Goal: Task Accomplishment & Management: Use online tool/utility

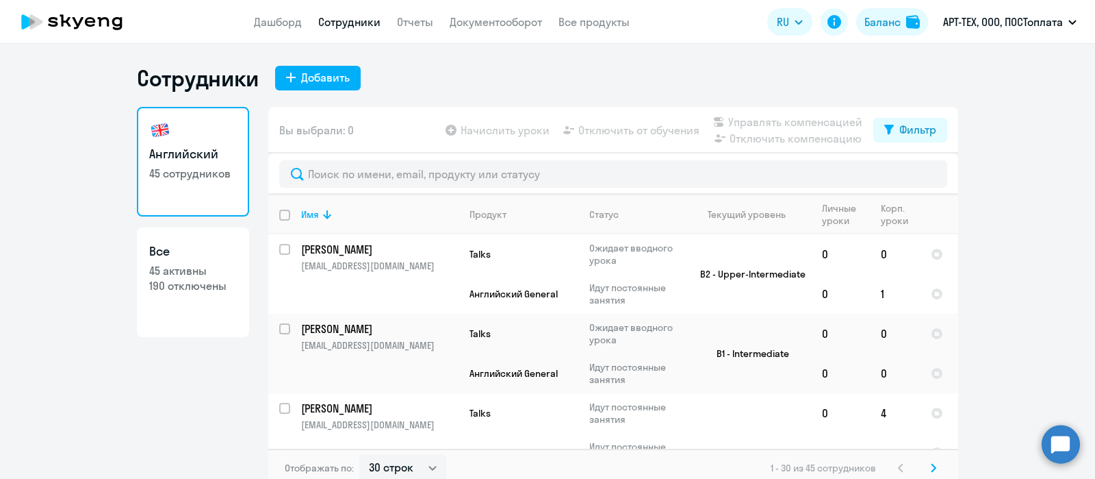
select select "30"
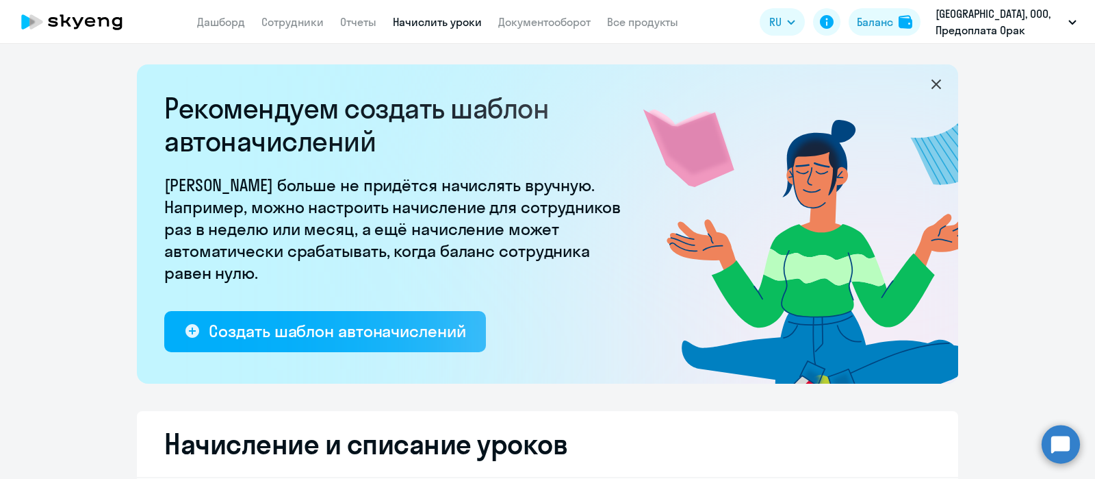
select select "10"
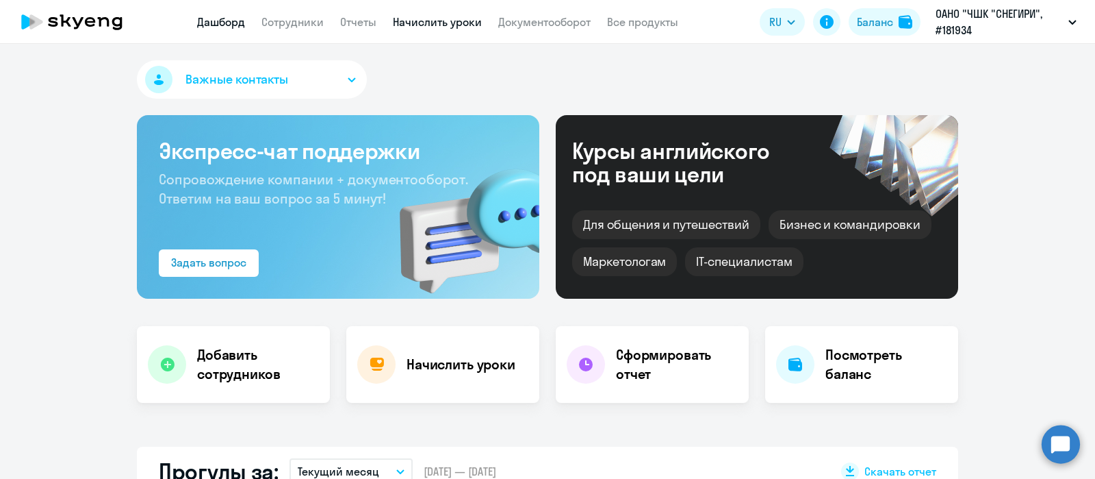
click at [448, 18] on link "Начислить уроки" at bounding box center [437, 22] width 89 height 14
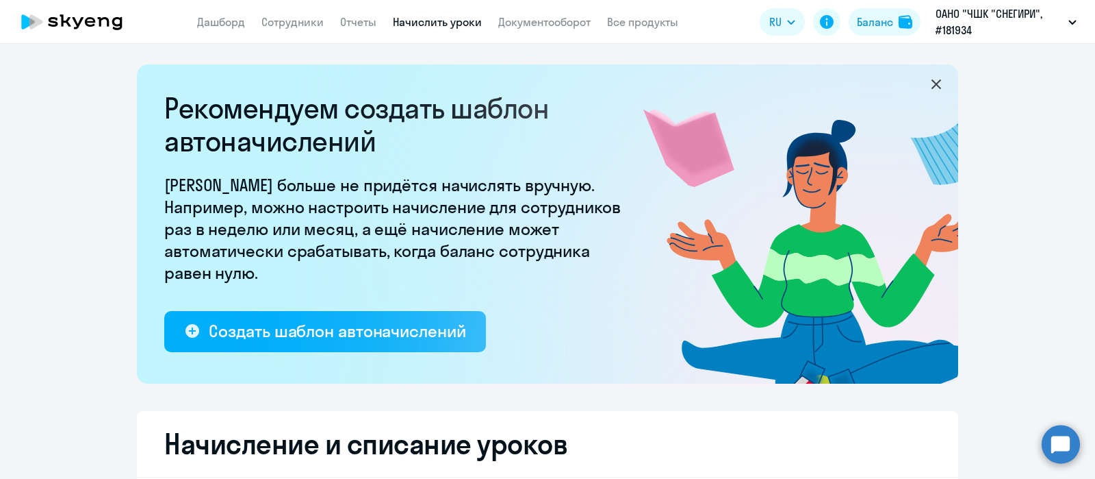
select select "10"
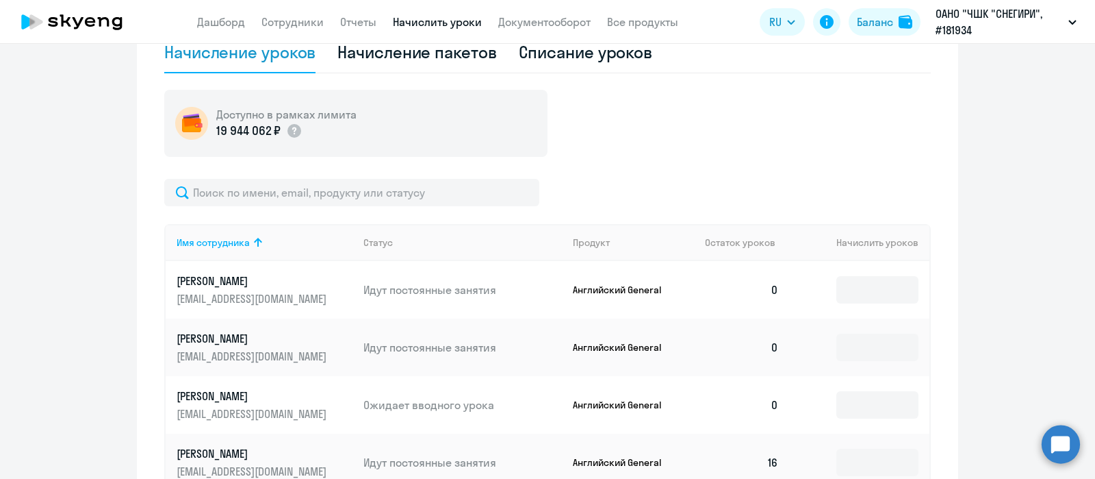
scroll to position [833, 0]
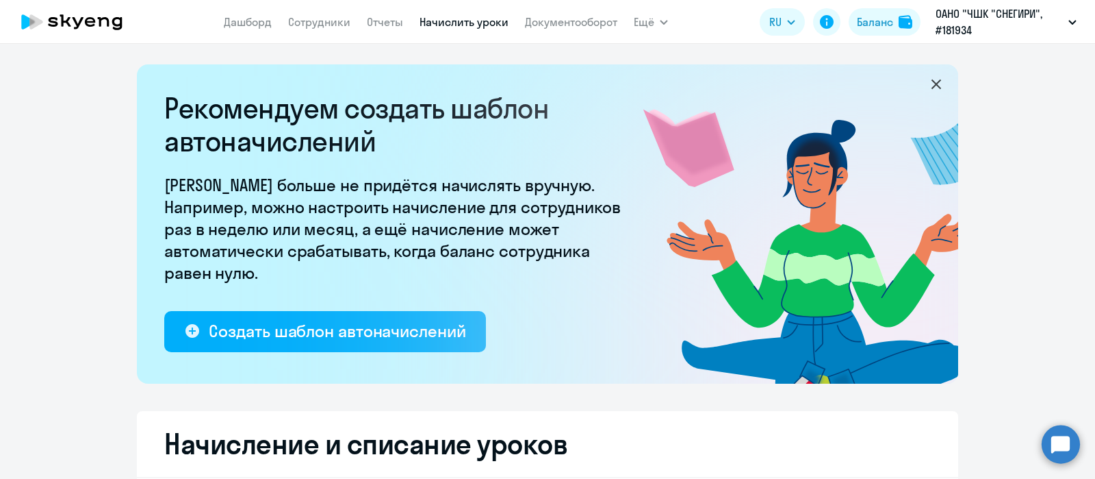
select select "10"
click at [490, 22] on link "Начислить уроки" at bounding box center [464, 22] width 89 height 14
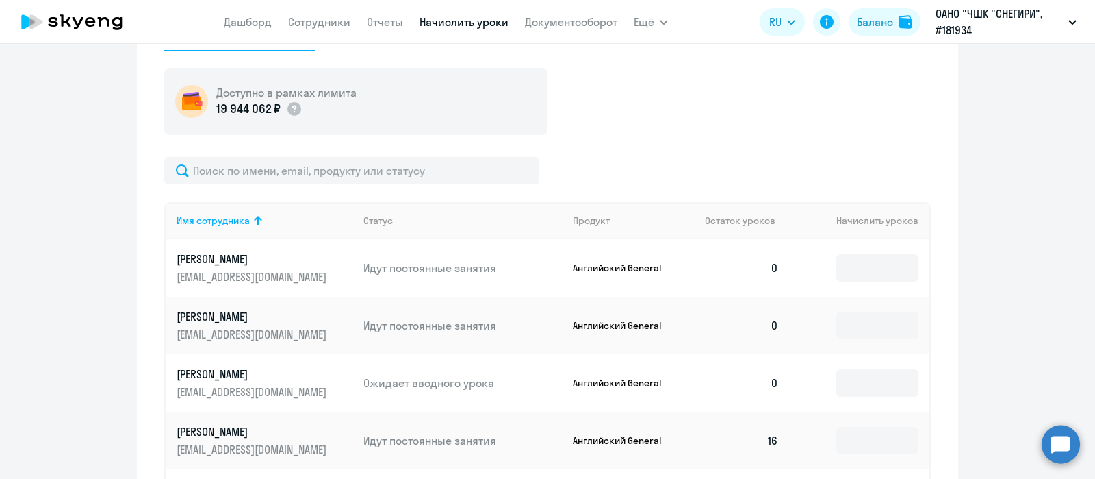
scroll to position [917, 0]
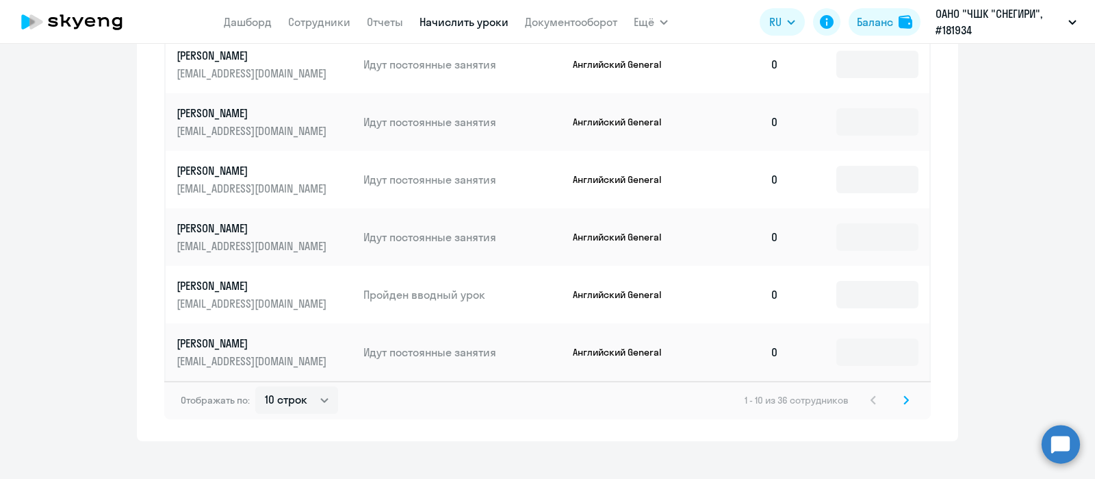
click at [904, 400] on icon at bounding box center [906, 400] width 5 height 10
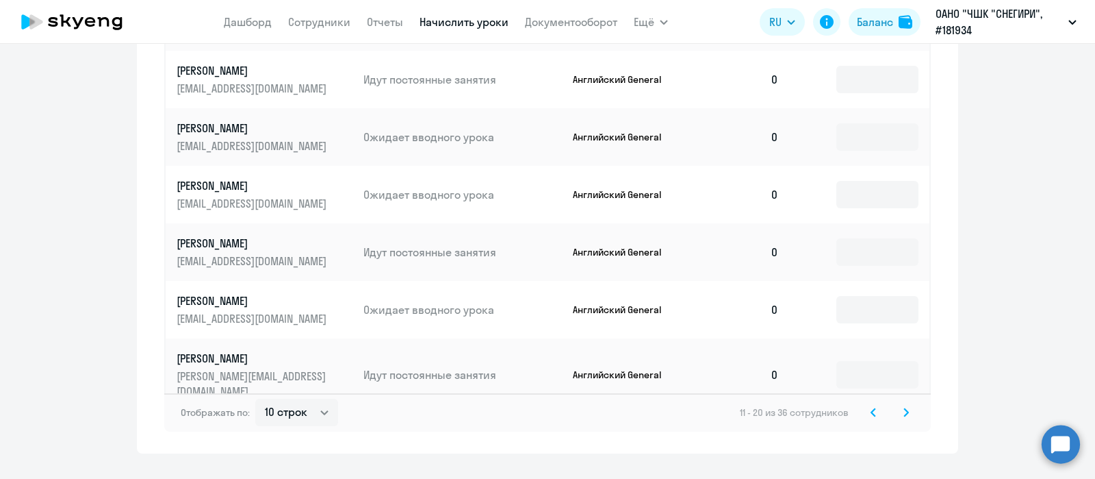
click at [904, 407] on icon at bounding box center [906, 412] width 5 height 10
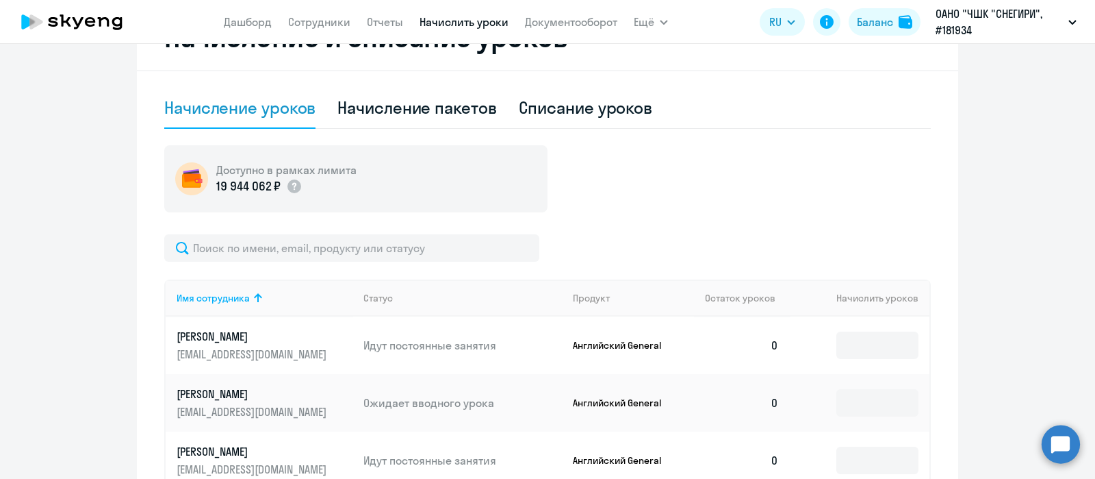
scroll to position [421, 0]
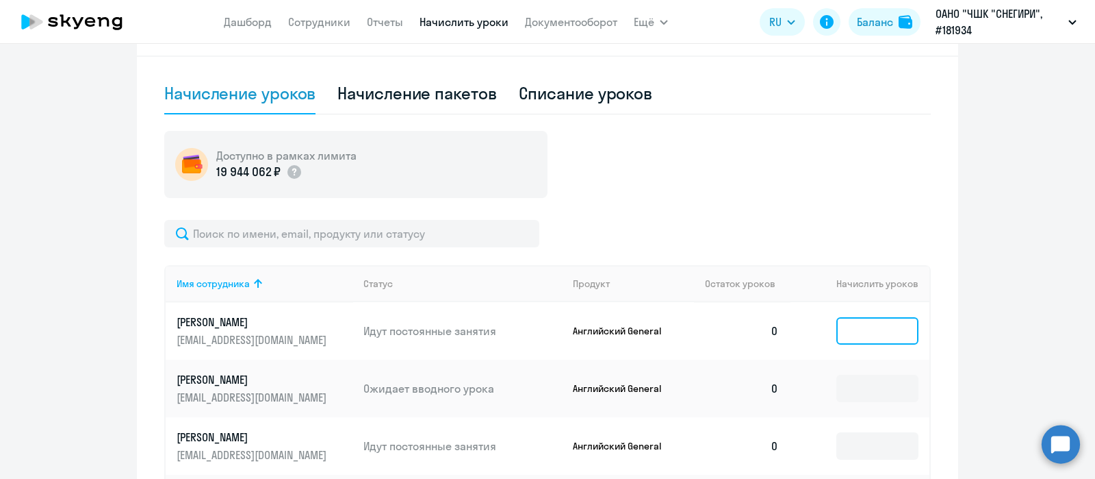
click at [881, 333] on input at bounding box center [878, 330] width 82 height 27
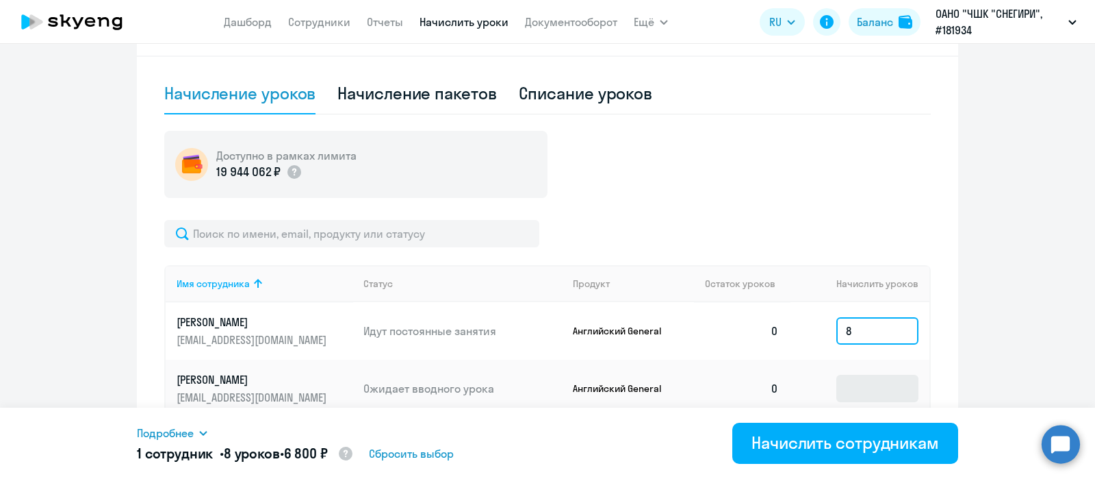
type input "8"
click at [849, 386] on input at bounding box center [878, 388] width 82 height 27
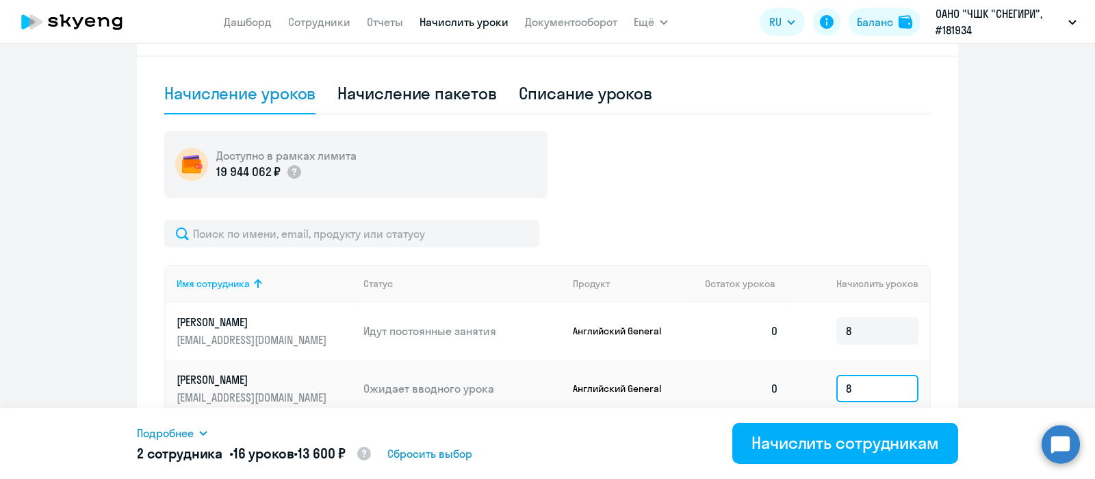
scroll to position [725, 0]
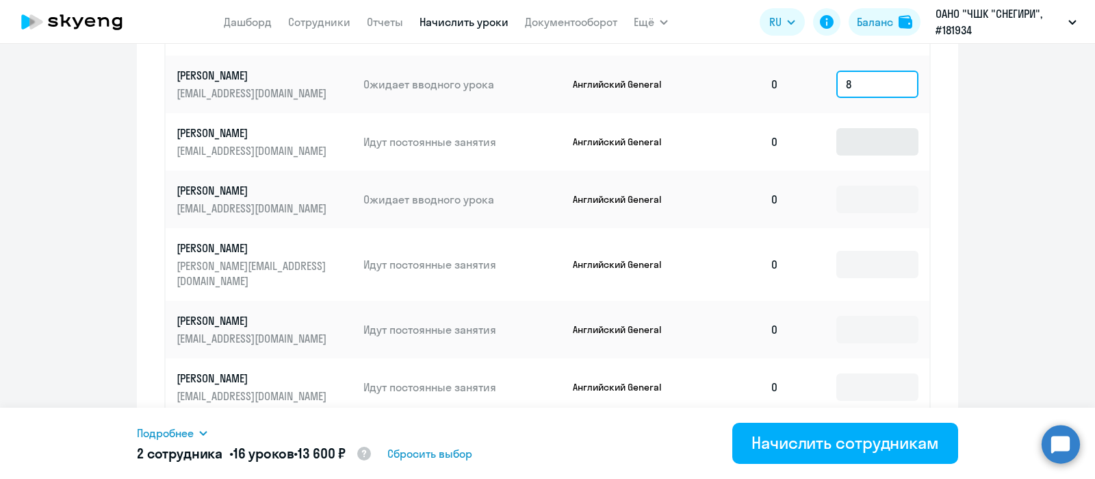
type input "8"
click at [857, 149] on input at bounding box center [878, 141] width 82 height 27
type input "8"
click at [849, 203] on input at bounding box center [878, 199] width 82 height 27
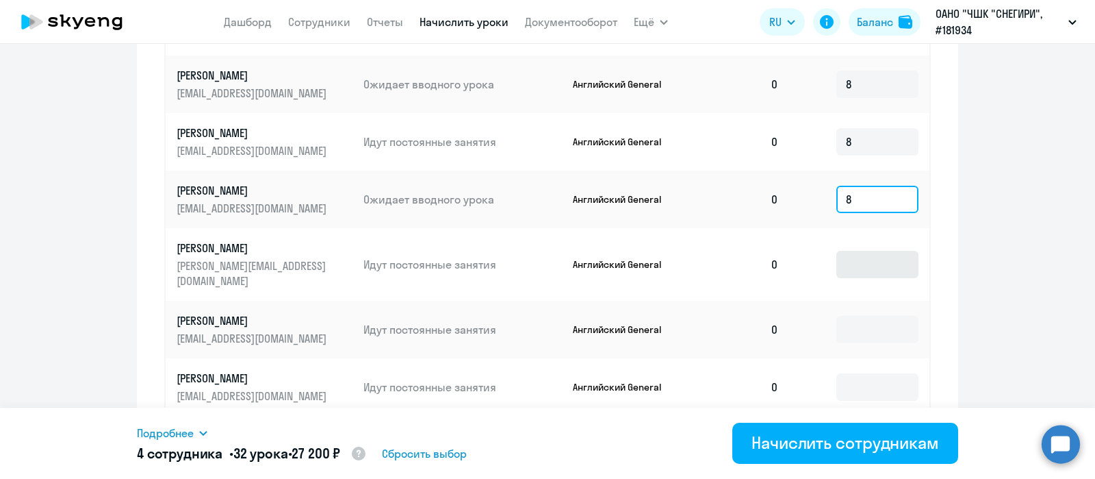
type input "8"
click at [839, 258] on input at bounding box center [878, 264] width 82 height 27
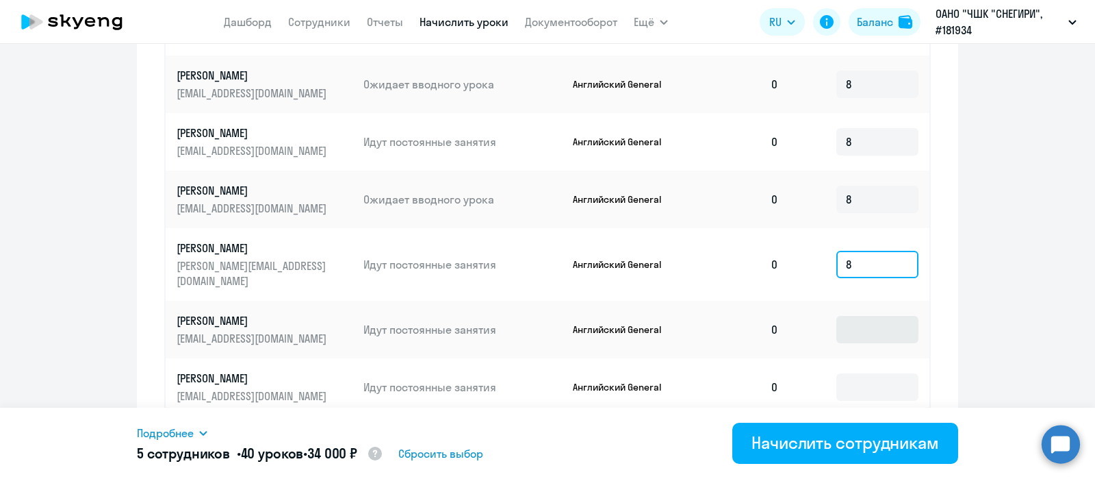
type input "8"
click at [844, 316] on input at bounding box center [878, 329] width 82 height 27
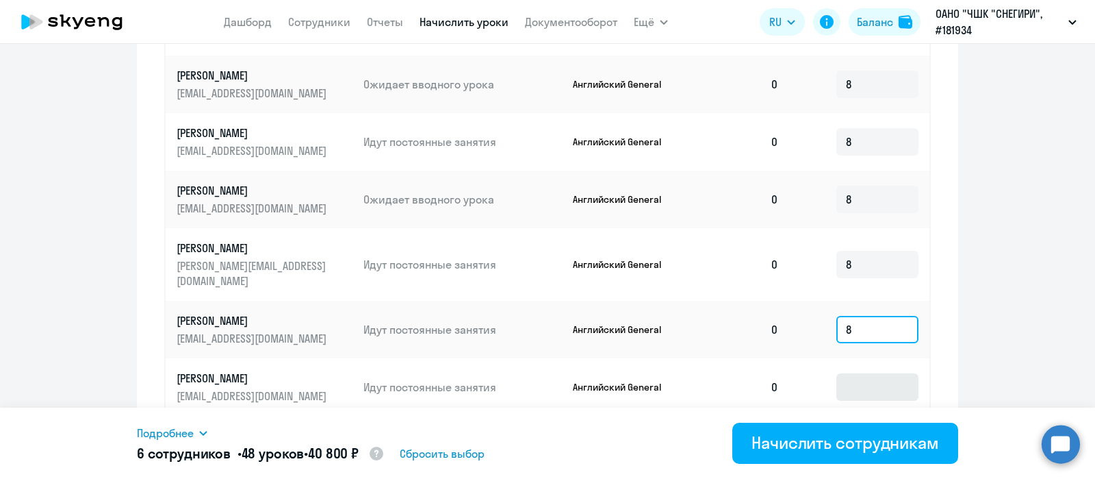
type input "8"
click at [852, 373] on input at bounding box center [878, 386] width 82 height 27
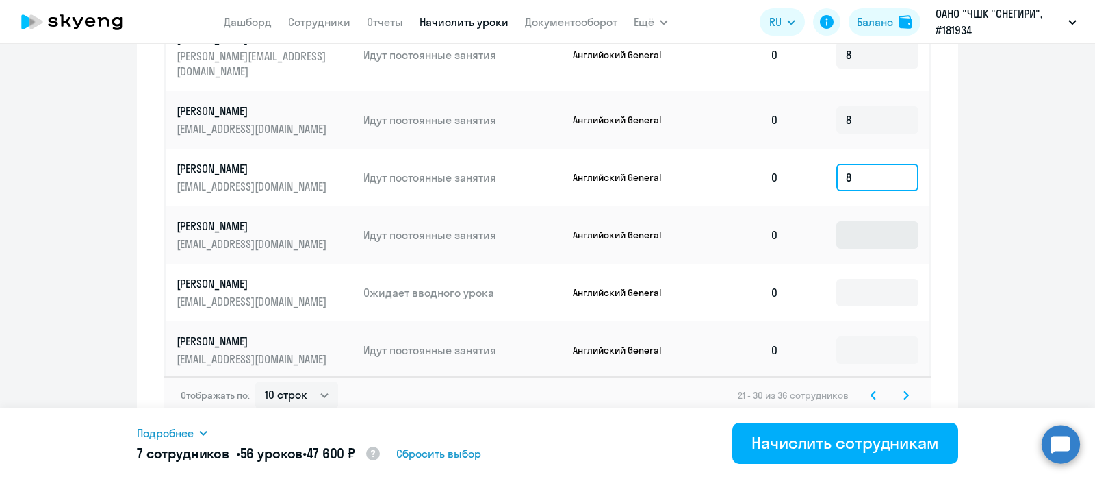
type input "8"
click at [839, 224] on input at bounding box center [878, 234] width 82 height 27
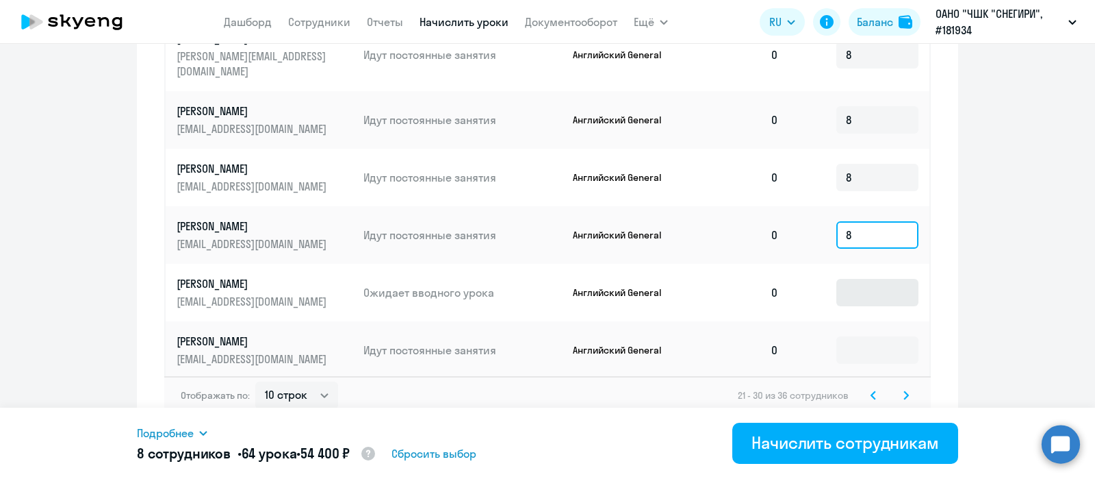
type input "8"
click at [845, 279] on input at bounding box center [878, 292] width 82 height 27
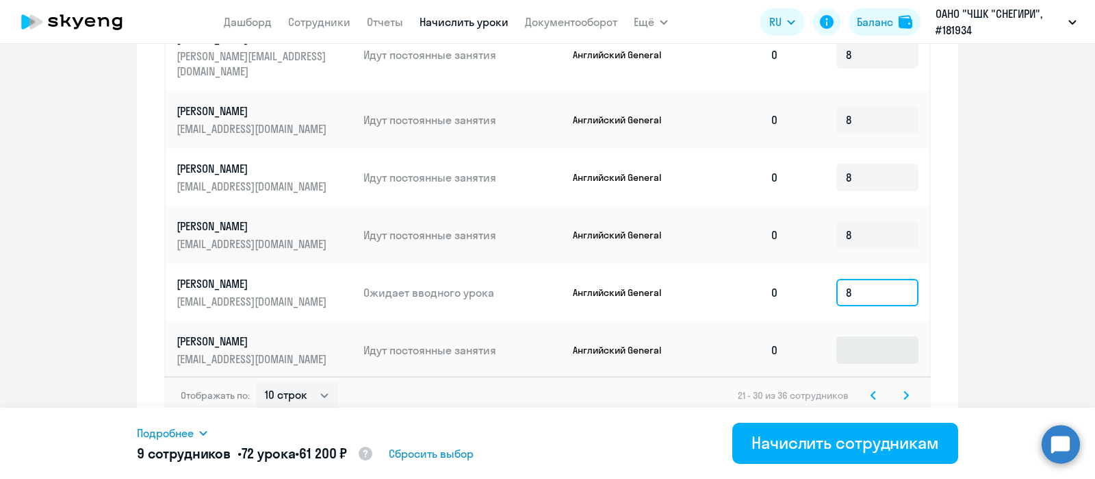
type input "8"
click at [847, 338] on input at bounding box center [878, 349] width 82 height 27
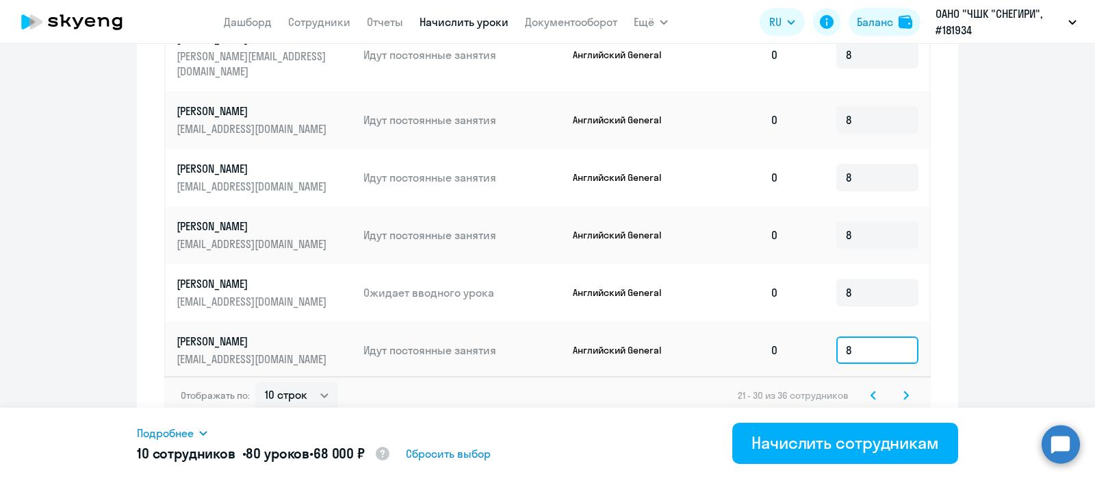
type input "8"
click at [904, 391] on icon at bounding box center [906, 395] width 4 height 8
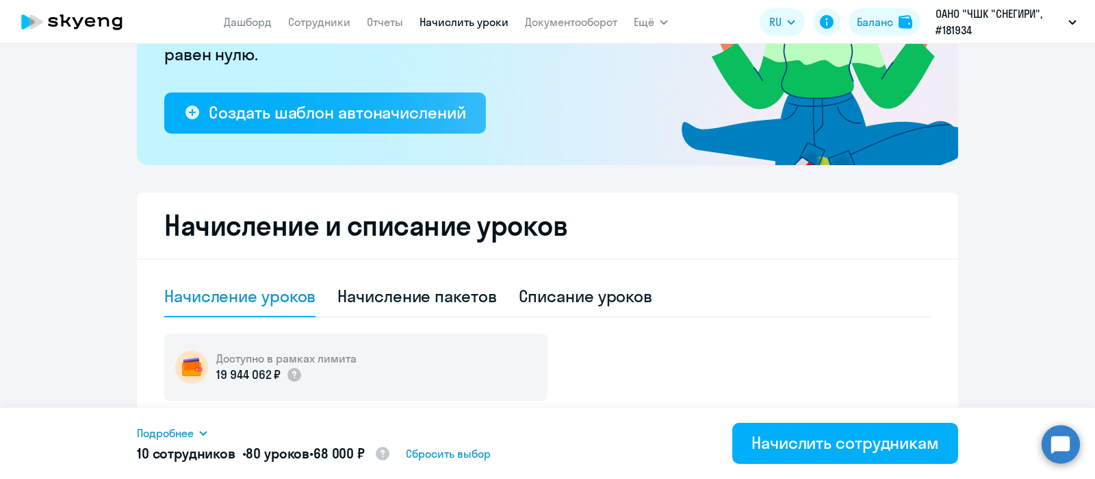
scroll to position [463, 0]
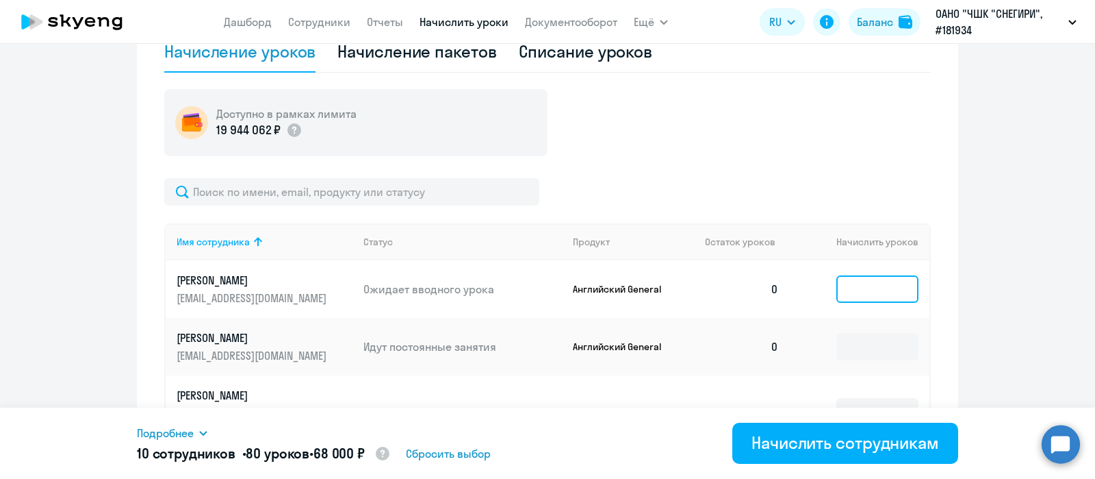
click at [846, 299] on input at bounding box center [878, 288] width 82 height 27
type input "8"
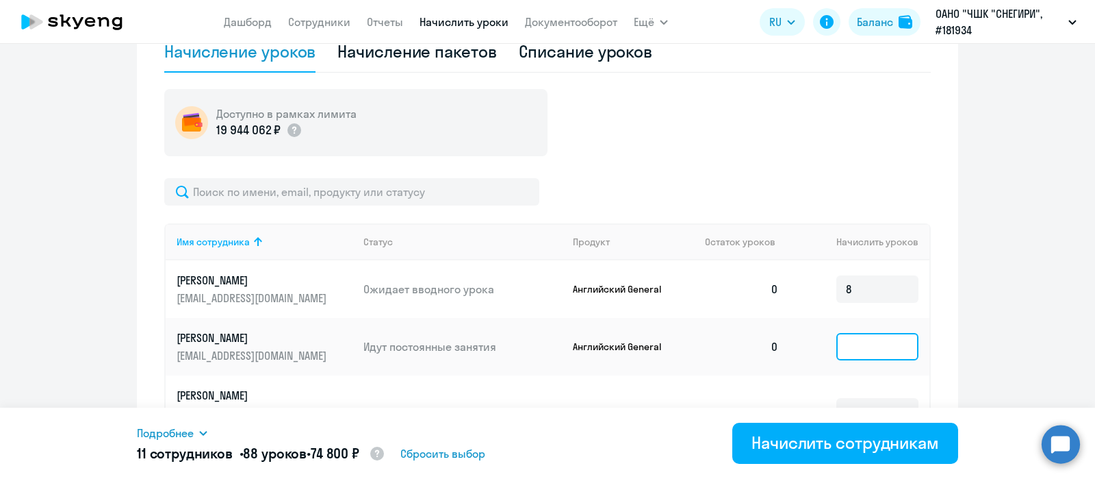
click at [848, 346] on input at bounding box center [878, 346] width 82 height 27
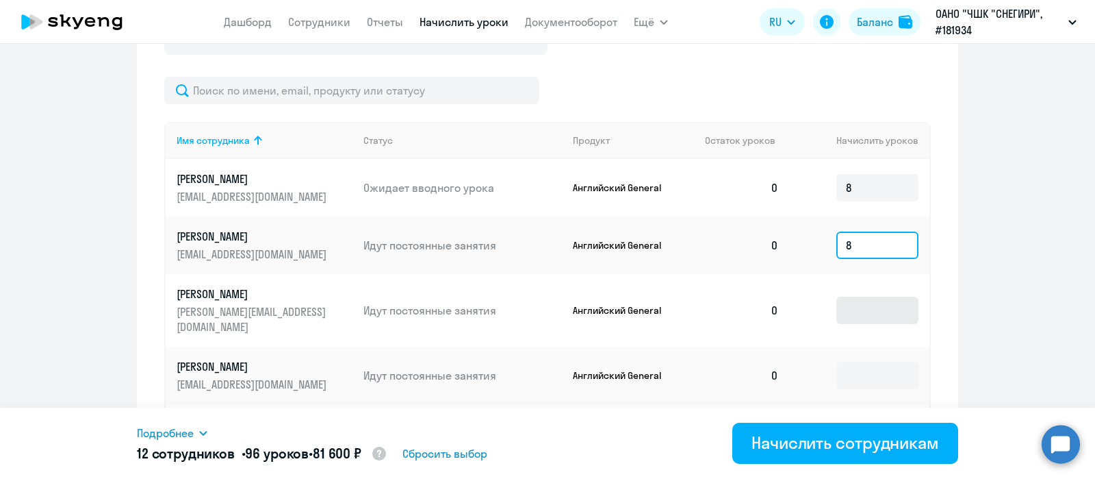
type input "8"
click at [841, 303] on input at bounding box center [878, 309] width 82 height 27
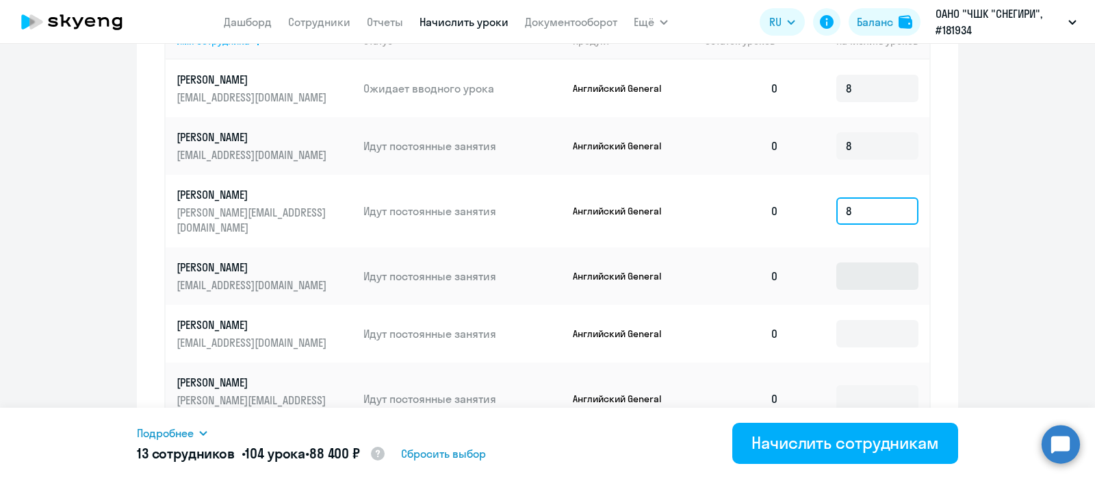
type input "8"
click at [841, 262] on input at bounding box center [878, 275] width 82 height 27
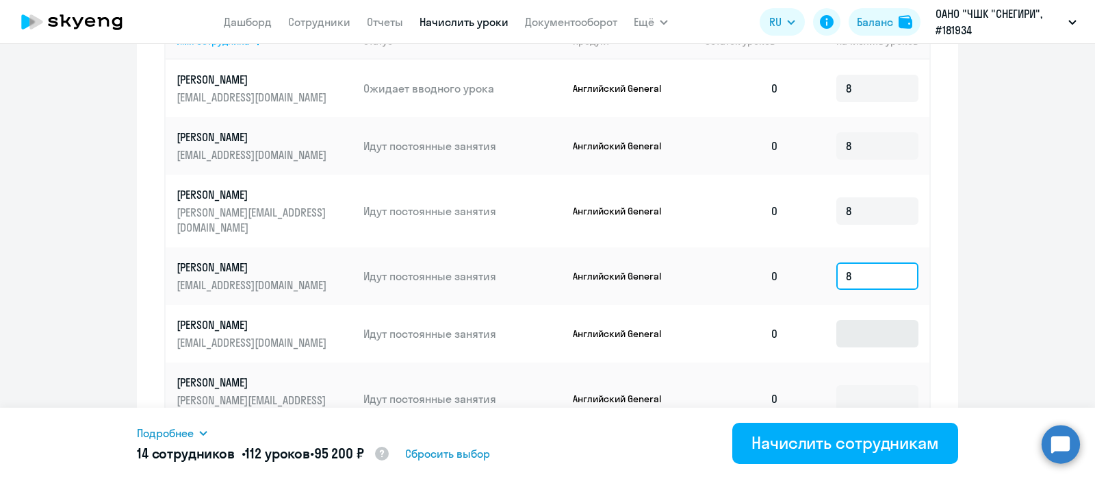
type input "8"
click at [843, 320] on input at bounding box center [878, 333] width 82 height 27
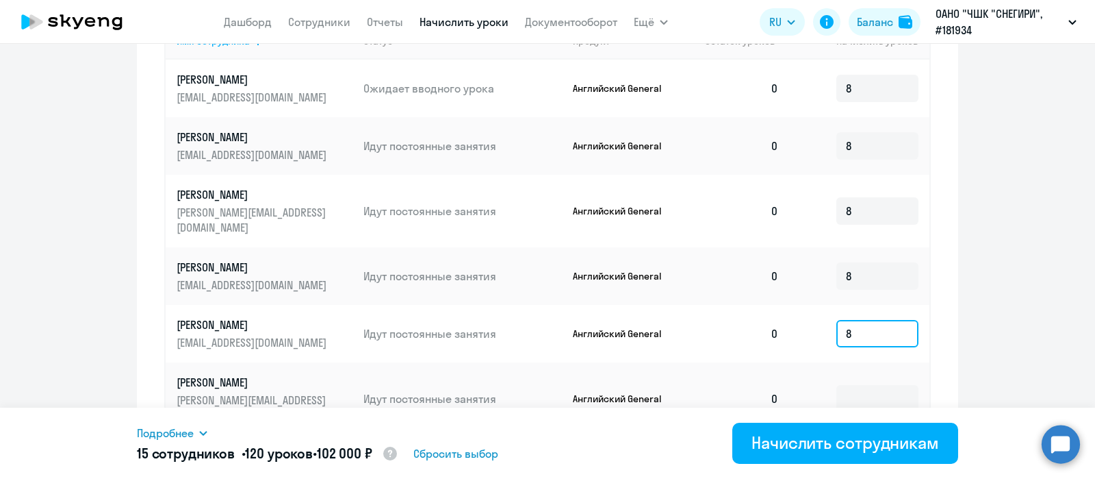
scroll to position [705, 0]
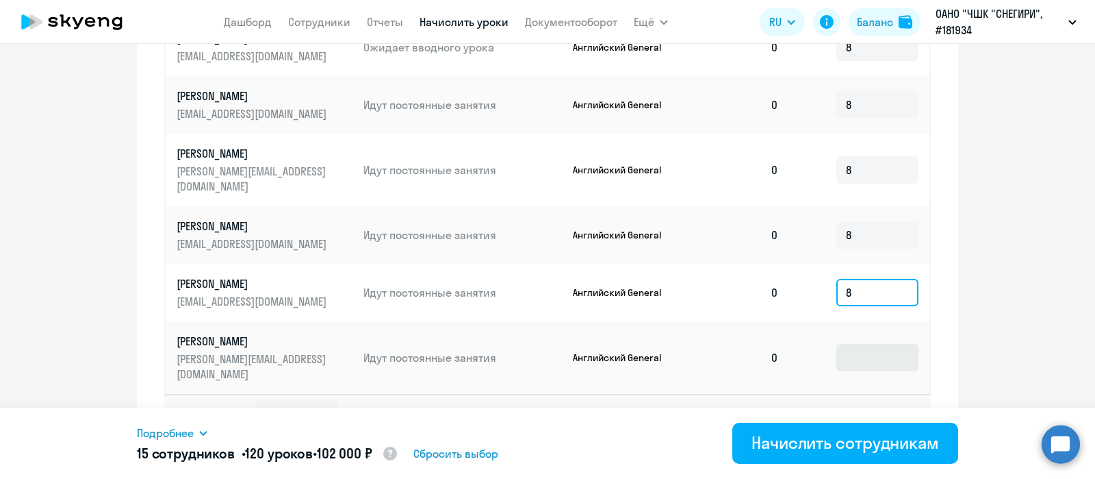
type input "8"
click at [848, 344] on input at bounding box center [878, 357] width 82 height 27
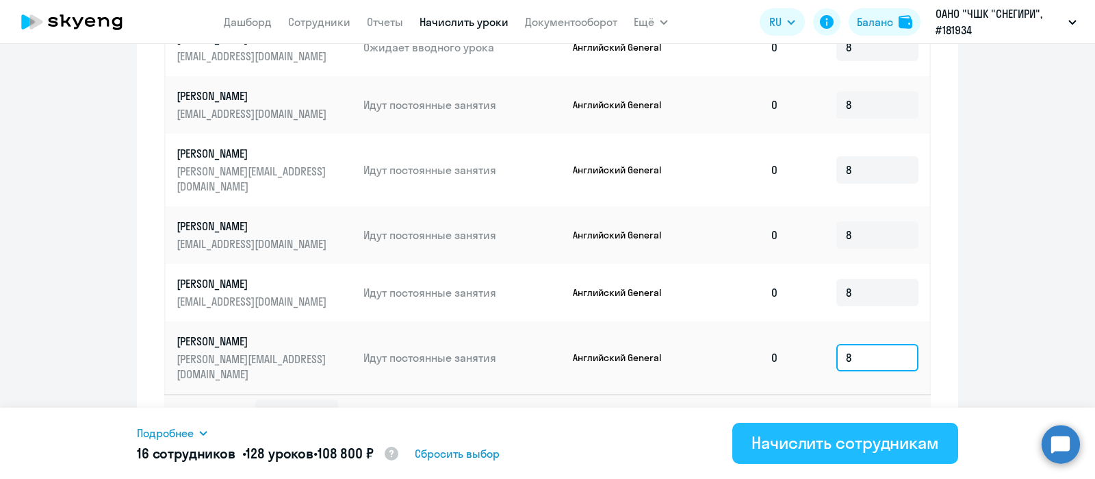
type input "8"
click at [807, 442] on div "Начислить сотрудникам" at bounding box center [846, 442] width 188 height 22
